Goal: Task Accomplishment & Management: Manage account settings

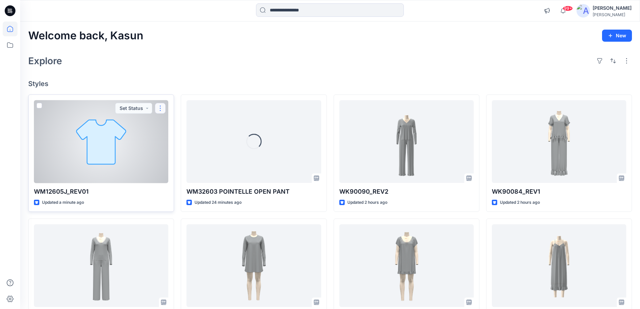
click at [159, 107] on button "button" at bounding box center [160, 108] width 11 height 11
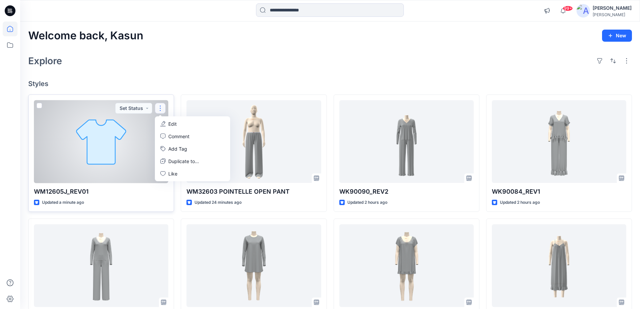
click at [169, 124] on p "Edit" at bounding box center [172, 123] width 8 height 7
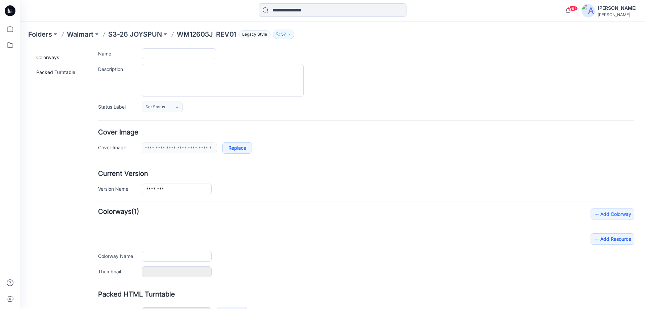
type input "**********"
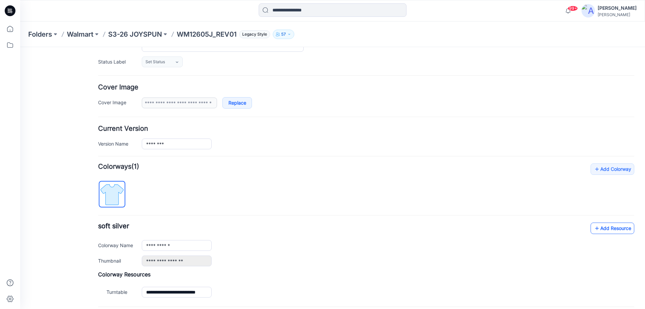
click at [603, 228] on link "Add Resource" at bounding box center [613, 228] width 44 height 11
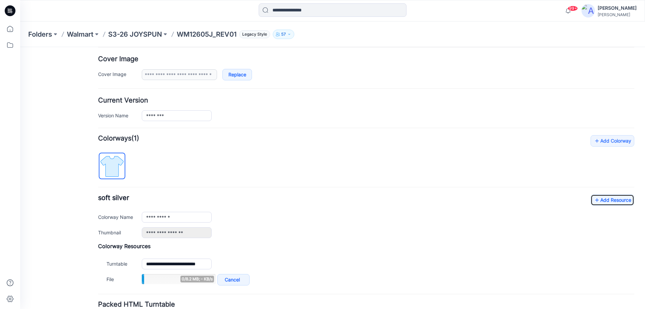
scroll to position [161, 0]
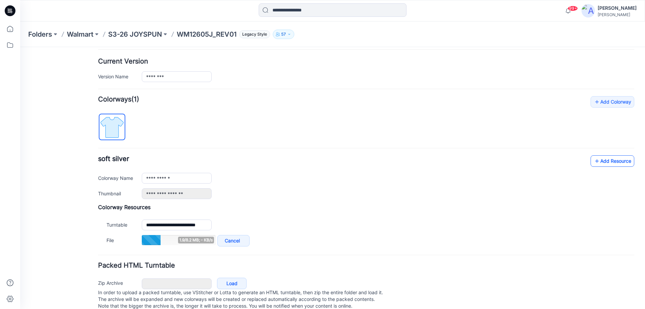
click at [605, 162] on link "Add Resource" at bounding box center [613, 160] width 44 height 11
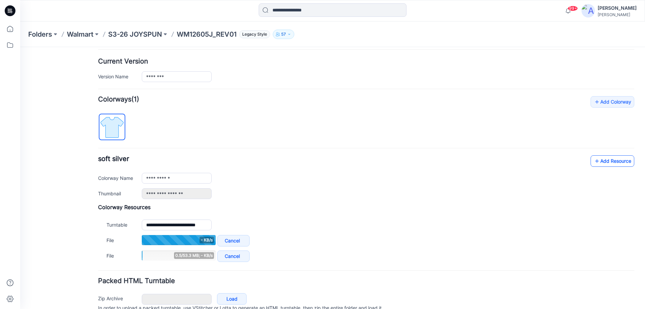
click at [600, 161] on link "Add Resource" at bounding box center [613, 160] width 44 height 11
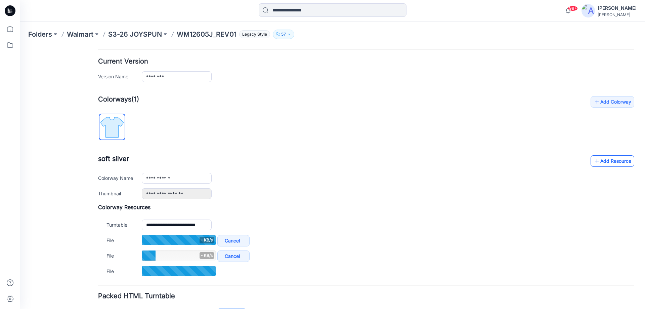
click at [601, 161] on link "Add Resource" at bounding box center [613, 160] width 44 height 11
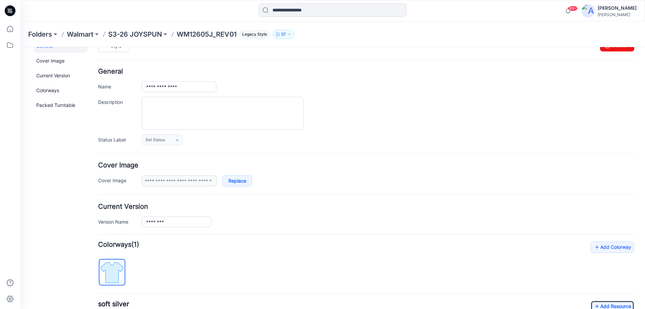
scroll to position [0, 0]
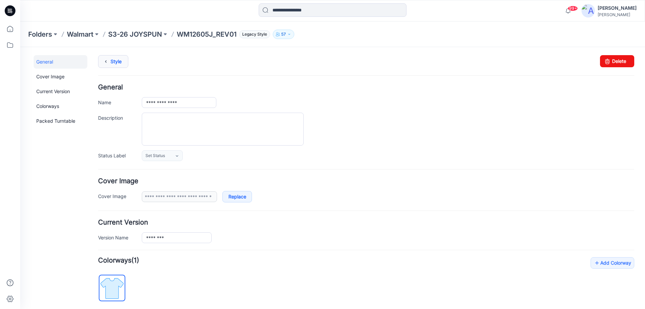
click at [121, 59] on link "Style" at bounding box center [113, 61] width 30 height 13
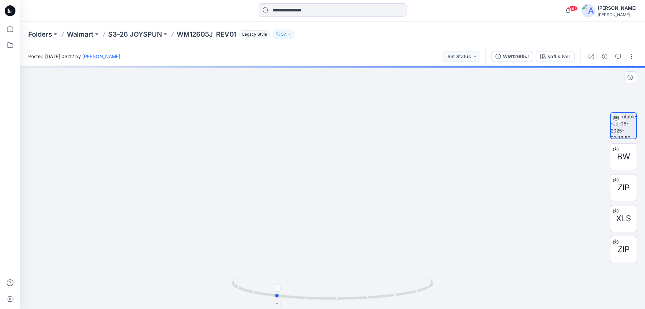
drag, startPoint x: 370, startPoint y: 299, endPoint x: 313, endPoint y: 298, distance: 57.5
click at [313, 298] on icon at bounding box center [333, 288] width 203 height 25
drag, startPoint x: 335, startPoint y: 219, endPoint x: 352, endPoint y: 187, distance: 36.0
drag, startPoint x: 287, startPoint y: 299, endPoint x: 303, endPoint y: 301, distance: 16.6
click at [303, 301] on icon at bounding box center [333, 288] width 203 height 25
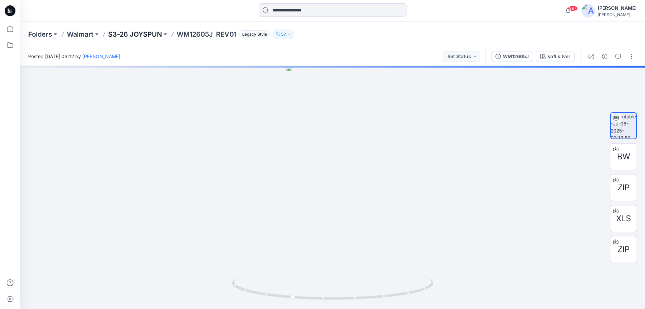
click at [141, 32] on p "S3-26 JOYSPUN" at bounding box center [135, 34] width 54 height 9
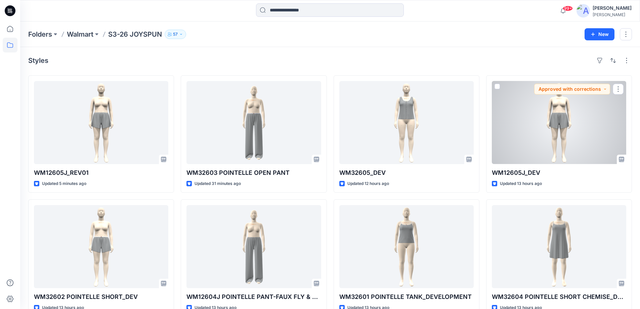
click at [524, 131] on div at bounding box center [559, 122] width 134 height 83
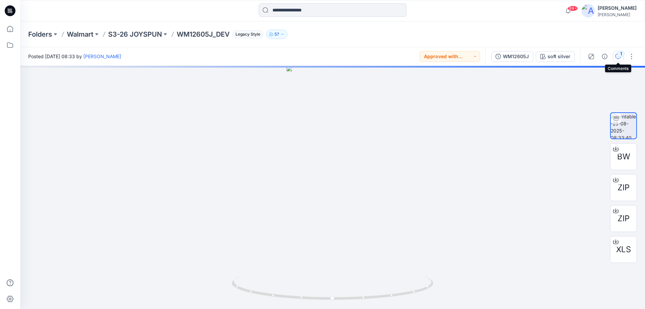
click at [622, 56] on div "1" at bounding box center [621, 53] width 7 height 7
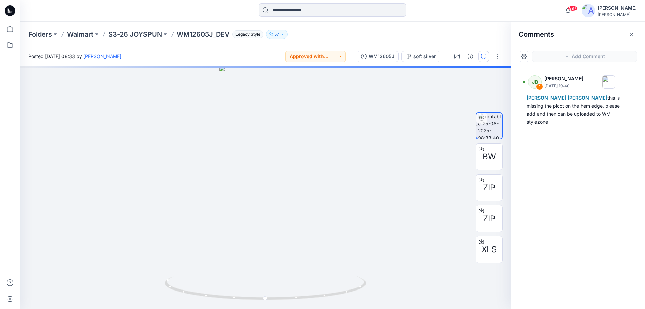
drag, startPoint x: 13, startPoint y: 10, endPoint x: 23, endPoint y: 21, distance: 15.0
click at [12, 10] on icon at bounding box center [10, 10] width 11 height 11
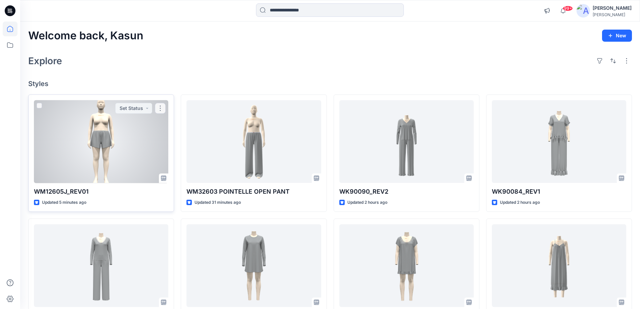
click at [119, 157] on div at bounding box center [101, 141] width 134 height 83
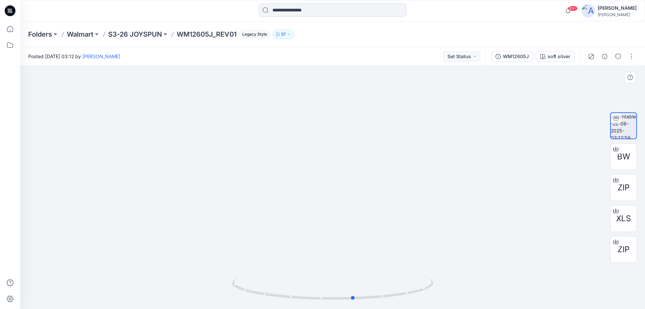
drag, startPoint x: 265, startPoint y: 296, endPoint x: 286, endPoint y: 303, distance: 22.2
click at [286, 303] on div at bounding box center [333, 292] width 202 height 34
drag, startPoint x: 467, startPoint y: 120, endPoint x: 467, endPoint y: 126, distance: 6.1
click at [12, 10] on icon at bounding box center [10, 10] width 11 height 11
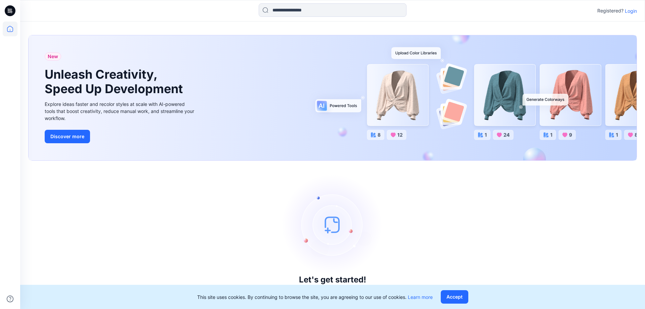
click at [637, 10] on p "Login" at bounding box center [631, 10] width 12 height 7
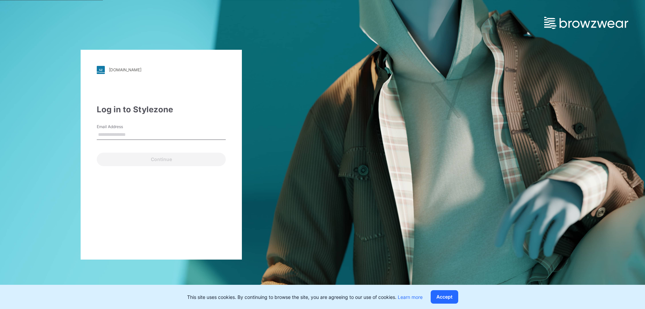
type input "**********"
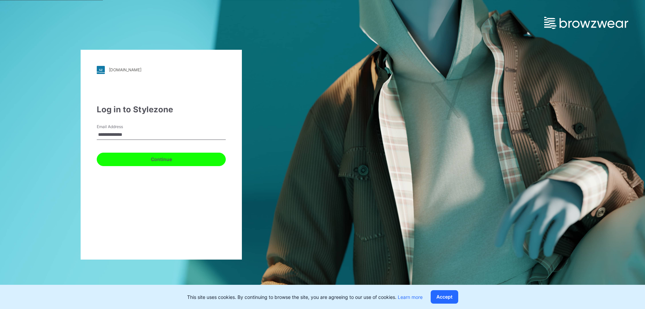
click at [145, 154] on button "Continue" at bounding box center [161, 159] width 129 height 13
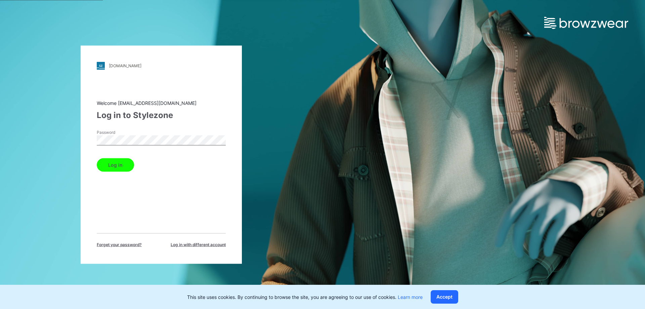
click at [97, 158] on button "Log in" at bounding box center [115, 164] width 37 height 13
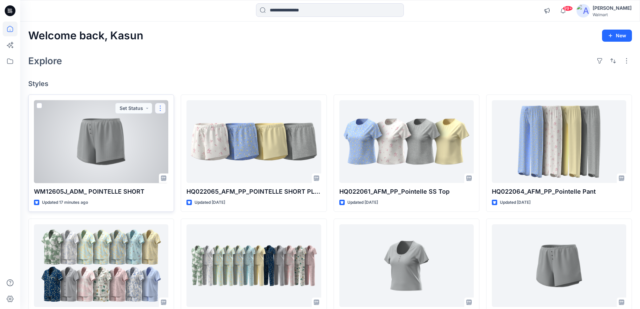
click at [159, 110] on button "button" at bounding box center [160, 108] width 11 height 11
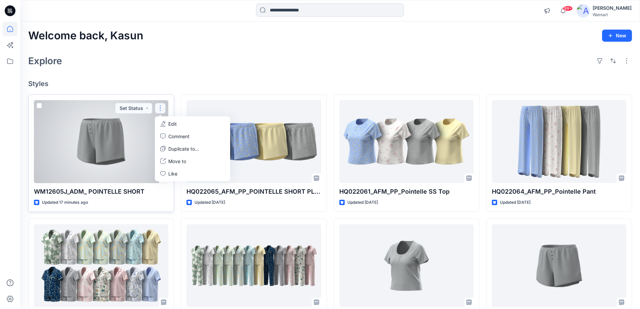
click at [168, 124] on button "Edit" at bounding box center [192, 124] width 73 height 12
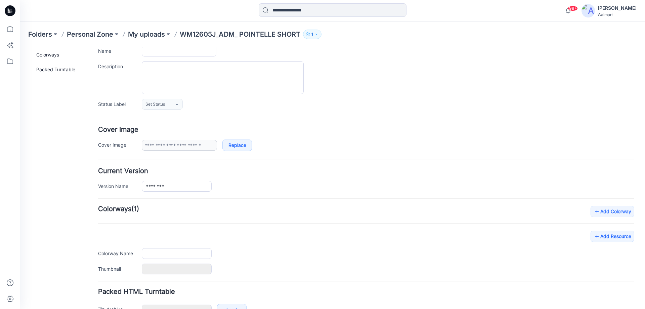
type input "**********"
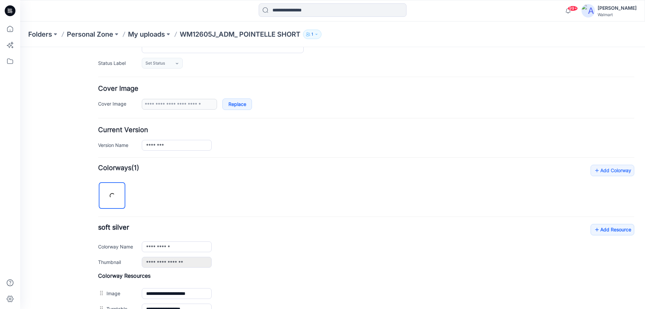
scroll to position [94, 0]
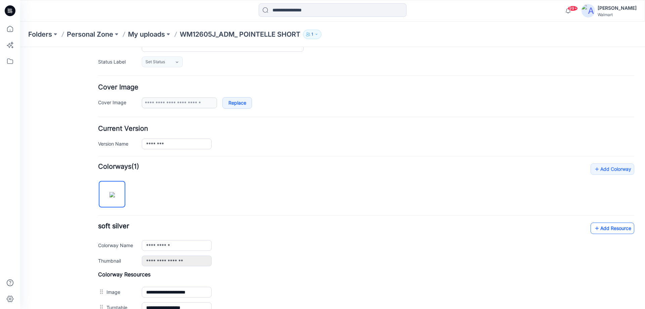
click at [605, 228] on link "Add Resource" at bounding box center [613, 228] width 44 height 11
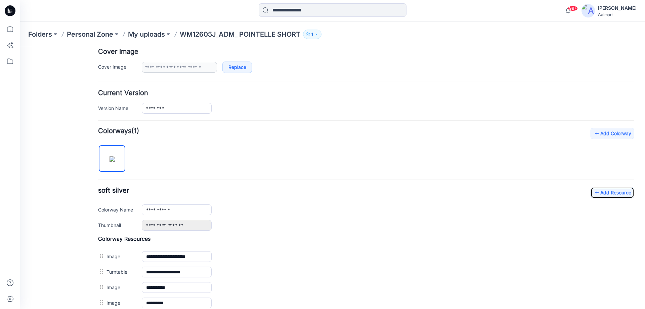
scroll to position [195, 0]
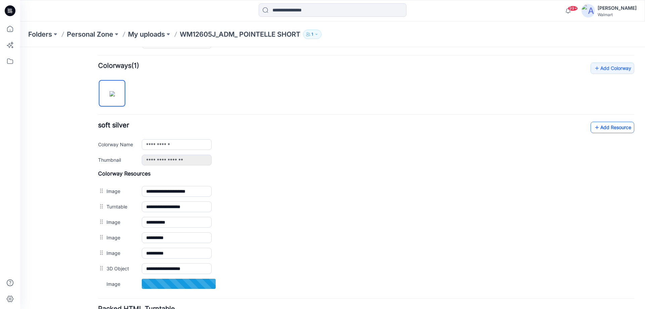
click at [601, 130] on link "Add Resource" at bounding box center [613, 127] width 44 height 11
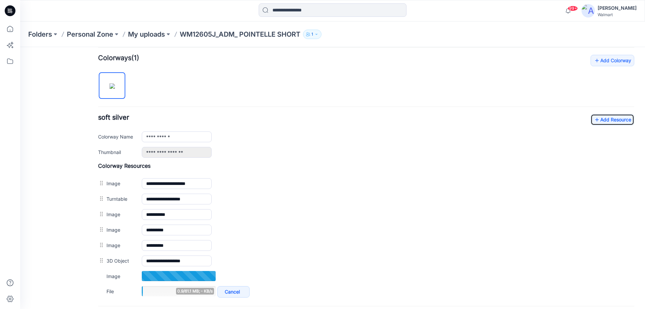
scroll to position [228, 0]
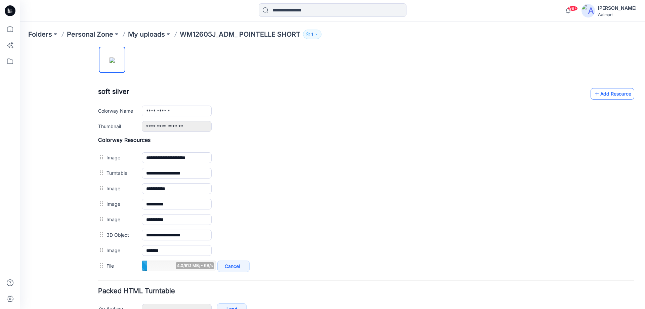
click at [614, 95] on link "Add Resource" at bounding box center [613, 93] width 44 height 11
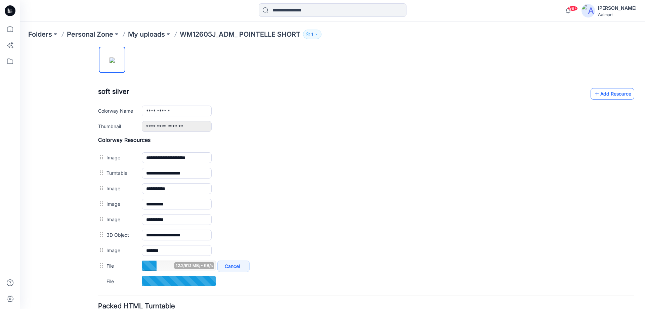
click at [606, 95] on link "Add Resource" at bounding box center [613, 93] width 44 height 11
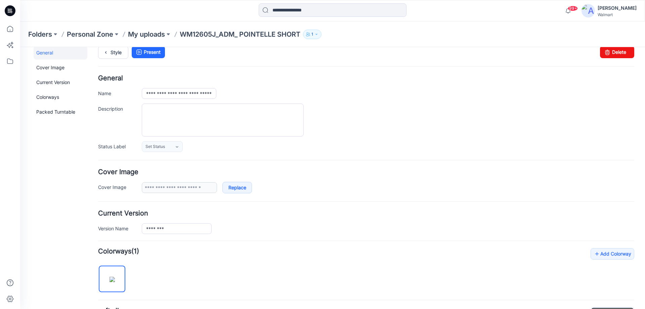
scroll to position [0, 0]
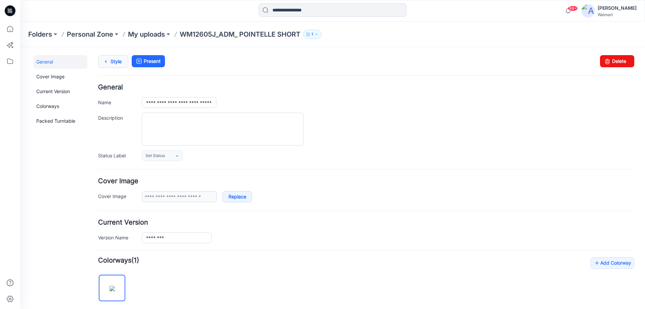
click at [121, 61] on link "Style" at bounding box center [113, 61] width 30 height 13
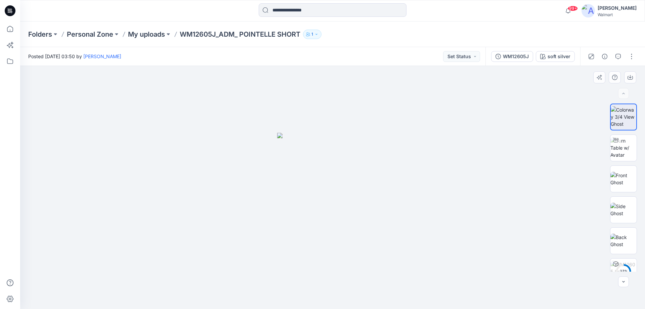
drag, startPoint x: 484, startPoint y: 199, endPoint x: 455, endPoint y: 200, distance: 28.6
click at [455, 200] on div at bounding box center [332, 187] width 625 height 243
drag, startPoint x: 441, startPoint y: 201, endPoint x: 437, endPoint y: 199, distance: 5.0
click at [633, 57] on button "button" at bounding box center [632, 56] width 11 height 11
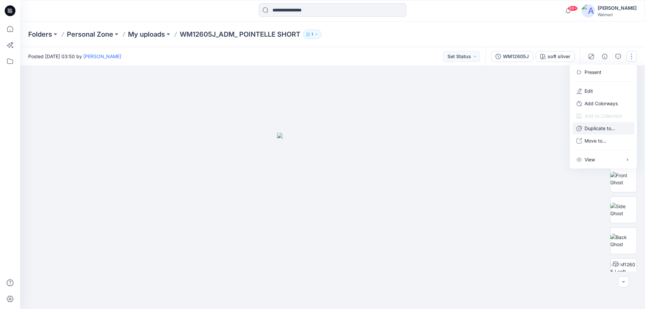
click at [595, 128] on p "Duplicate to..." at bounding box center [600, 128] width 31 height 7
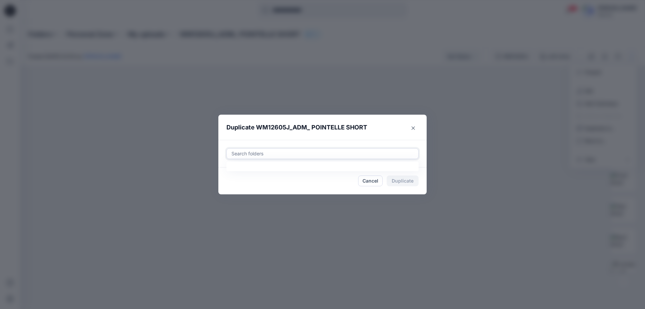
click at [277, 152] on div at bounding box center [323, 154] width 184 height 8
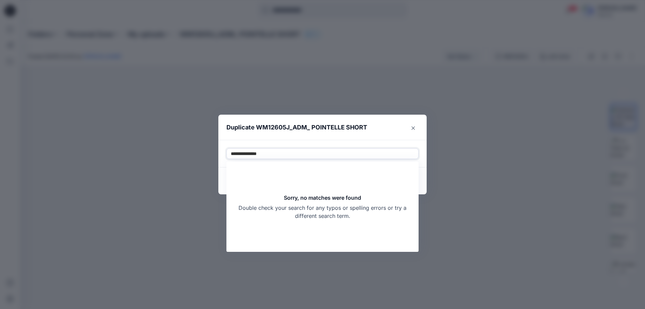
type input "**********"
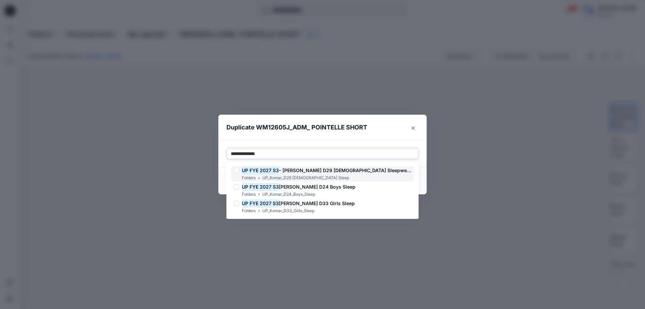
click at [303, 173] on span "- Komar D29 Ladies Sleepwear" at bounding box center [345, 170] width 133 height 6
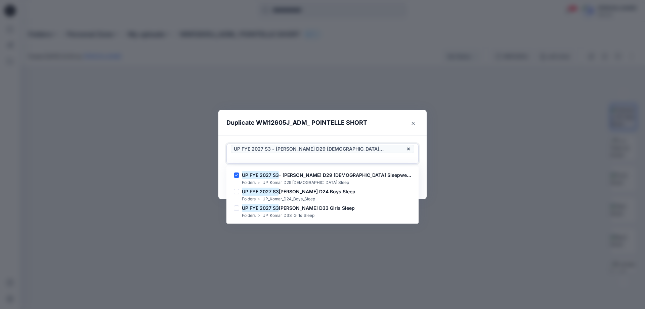
click at [396, 154] on div at bounding box center [323, 158] width 184 height 8
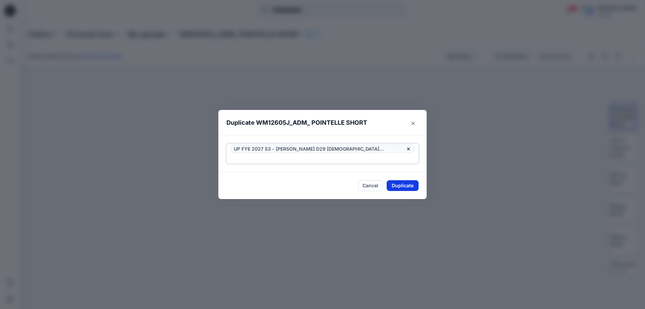
click at [399, 182] on button "Duplicate" at bounding box center [403, 185] width 32 height 11
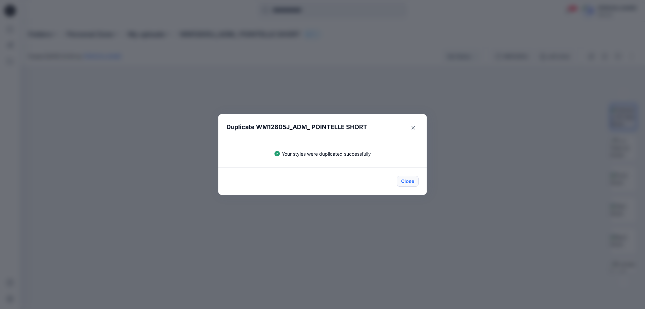
click at [403, 179] on button "Close" at bounding box center [408, 181] width 22 height 11
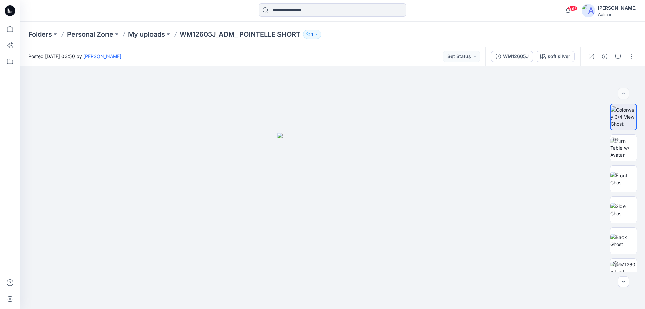
click at [15, 10] on icon at bounding box center [10, 10] width 11 height 11
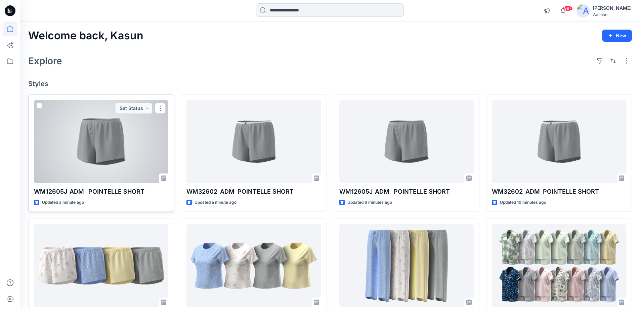
click at [116, 162] on div at bounding box center [101, 141] width 134 height 83
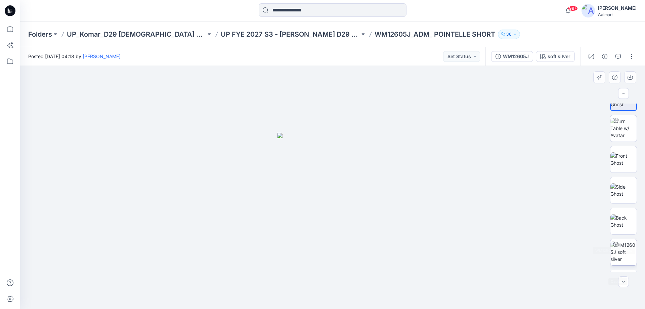
scroll to position [3, 0]
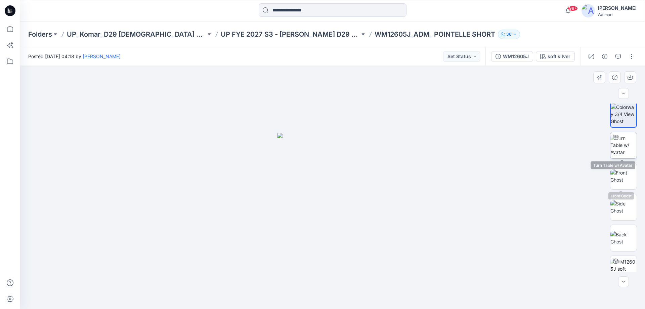
click at [622, 152] on img at bounding box center [624, 144] width 26 height 21
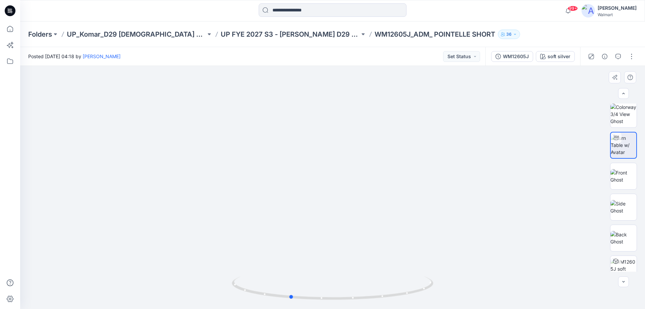
drag, startPoint x: 345, startPoint y: 300, endPoint x: 304, endPoint y: 303, distance: 41.2
click at [304, 303] on div at bounding box center [333, 292] width 202 height 34
drag, startPoint x: 380, startPoint y: 299, endPoint x: 239, endPoint y: 299, distance: 141.5
click at [239, 299] on icon at bounding box center [333, 288] width 203 height 25
drag, startPoint x: 332, startPoint y: 214, endPoint x: 340, endPoint y: 154, distance: 60.3
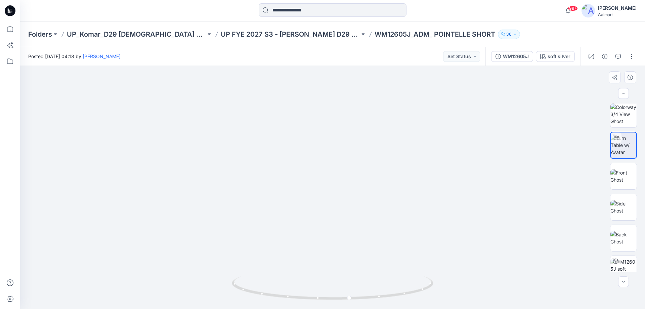
drag, startPoint x: 349, startPoint y: 175, endPoint x: 344, endPoint y: 216, distance: 41.4
drag, startPoint x: 362, startPoint y: 299, endPoint x: 343, endPoint y: 293, distance: 20.3
click at [343, 293] on icon at bounding box center [333, 288] width 203 height 25
click at [254, 32] on p "UP FYE 2027 S3 - Komar D29 Ladies Sleepwear" at bounding box center [290, 34] width 139 height 9
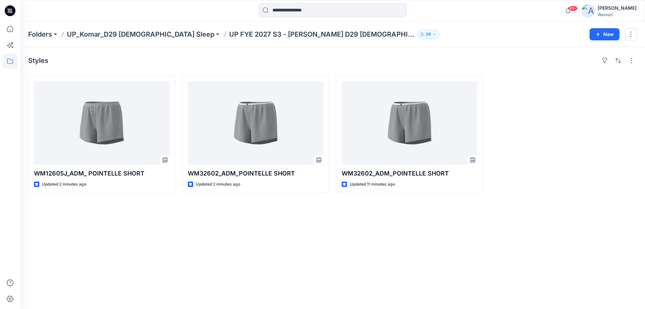
click at [11, 10] on icon at bounding box center [10, 10] width 3 height 0
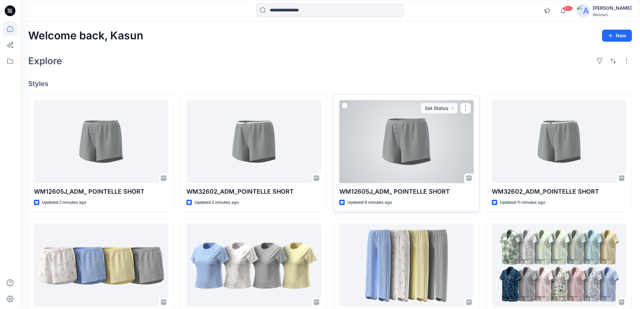
click at [425, 164] on div at bounding box center [407, 141] width 134 height 83
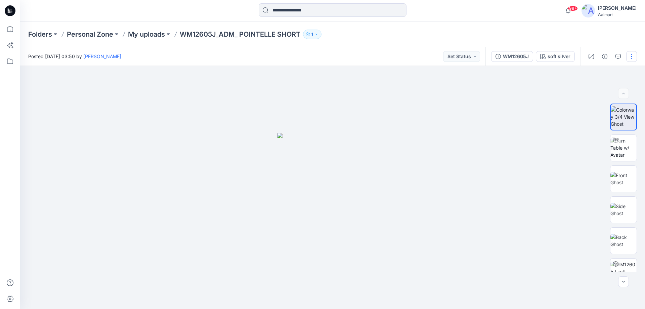
click at [634, 58] on button "button" at bounding box center [632, 56] width 11 height 11
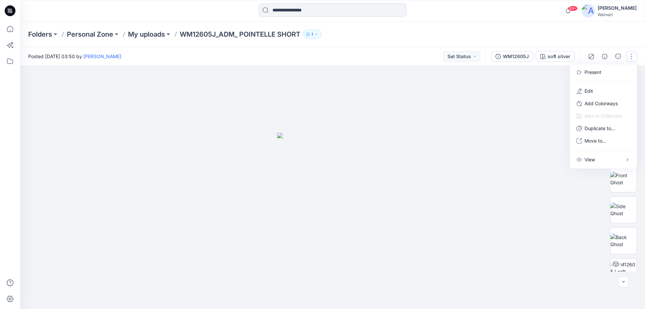
click at [526, 104] on div at bounding box center [332, 187] width 625 height 243
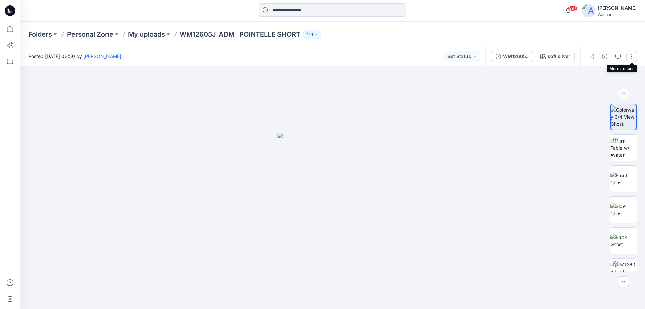
click at [631, 58] on button "button" at bounding box center [632, 56] width 11 height 11
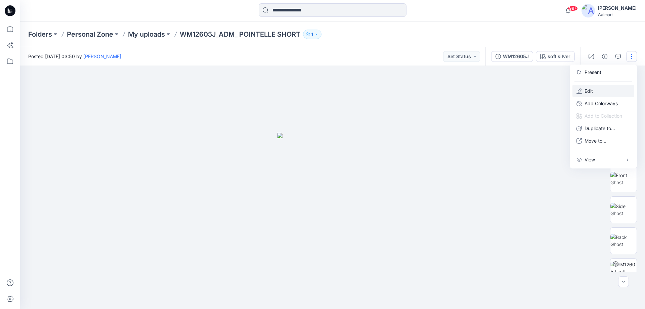
click at [596, 88] on button "Edit" at bounding box center [604, 91] width 62 height 12
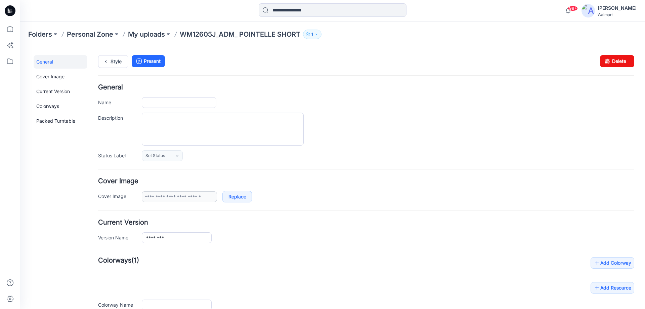
type input "**********"
drag, startPoint x: 609, startPoint y: 62, endPoint x: 382, endPoint y: 77, distance: 228.1
click at [609, 62] on link "Delete" at bounding box center [617, 61] width 34 height 12
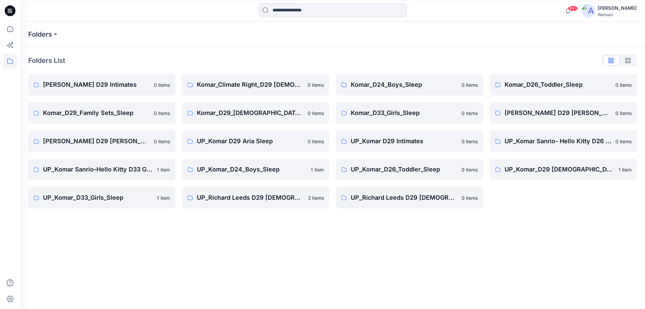
click at [10, 11] on icon at bounding box center [11, 11] width 3 height 0
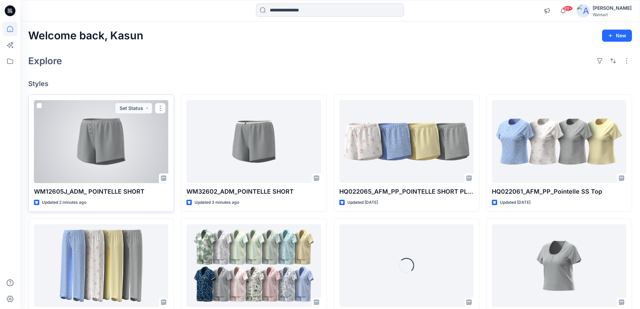
click at [133, 166] on div at bounding box center [101, 141] width 134 height 83
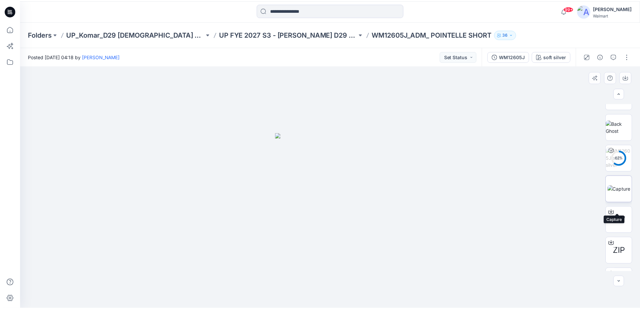
scroll to position [134, 0]
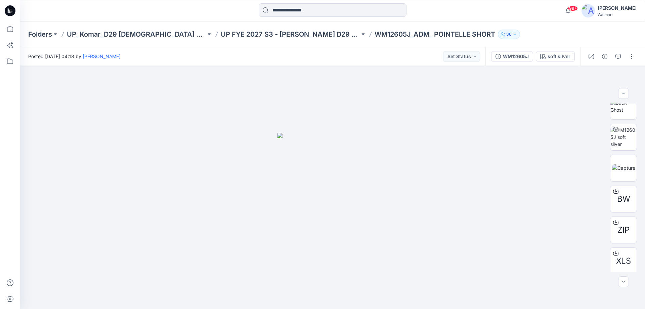
click at [13, 10] on icon at bounding box center [10, 10] width 11 height 11
